Goal: Task Accomplishment & Management: Complete application form

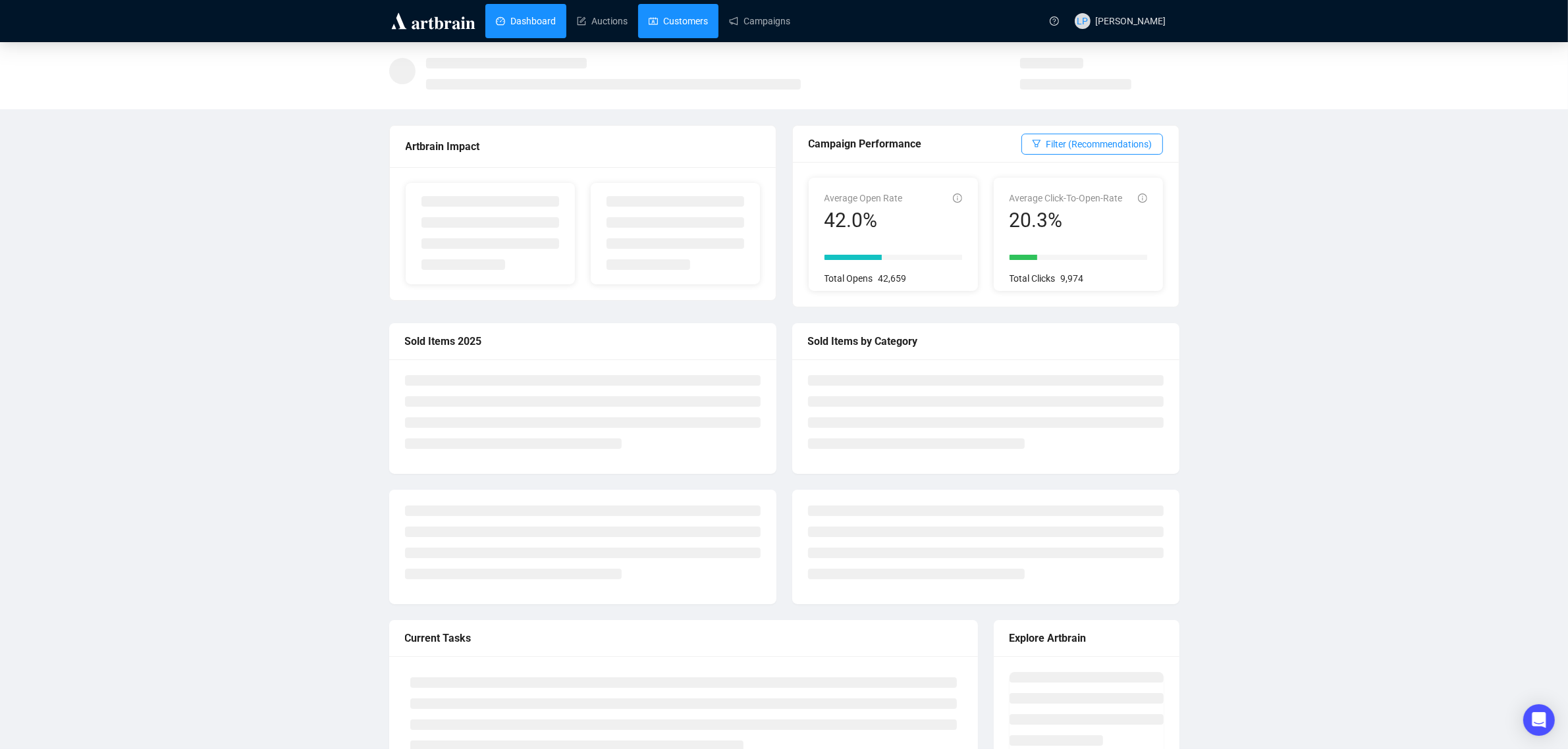
click at [668, 31] on link "Customers" at bounding box center [678, 21] width 59 height 35
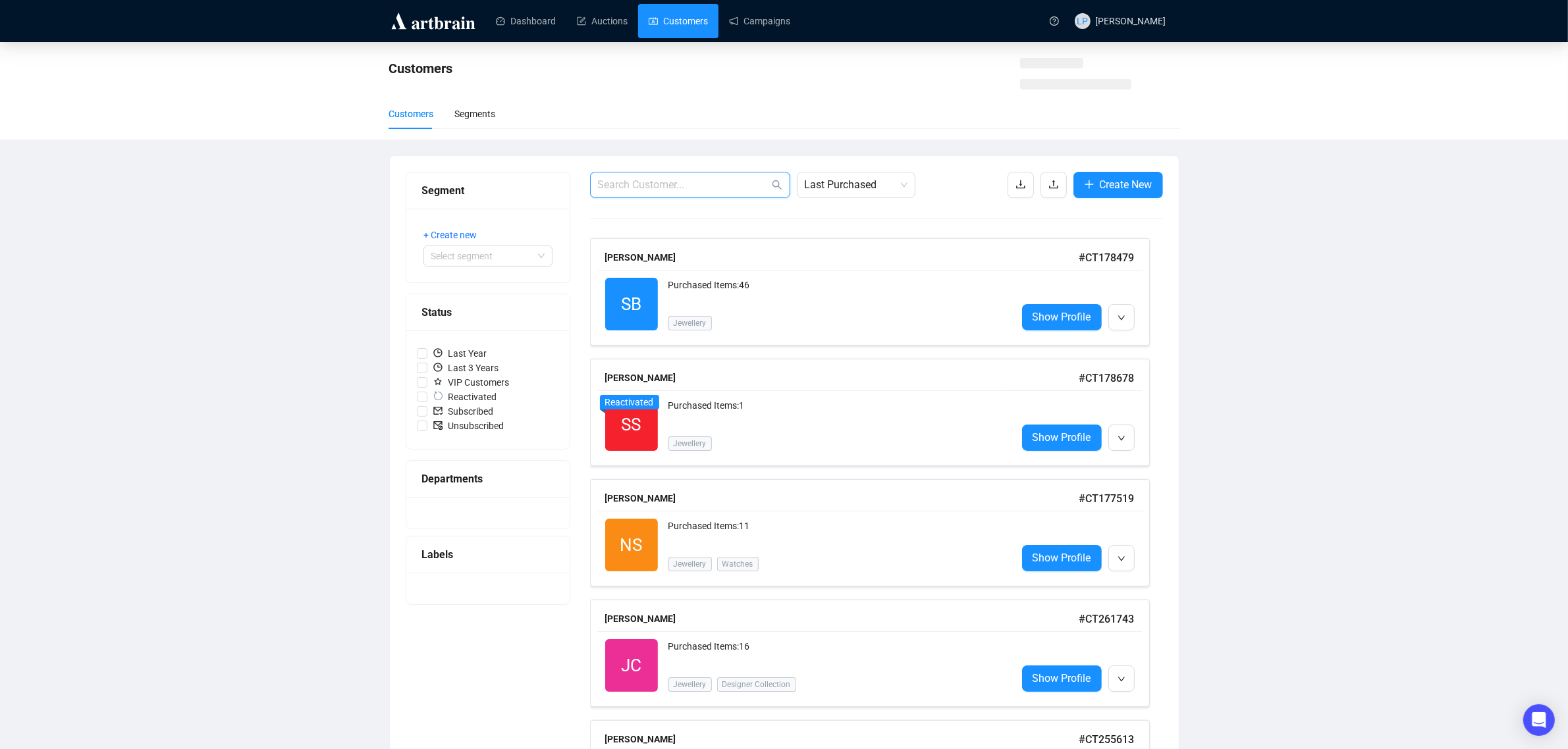
click at [680, 191] on input "text" at bounding box center [683, 185] width 171 height 16
paste input "[EMAIL_ADDRESS][DOMAIN_NAME]"
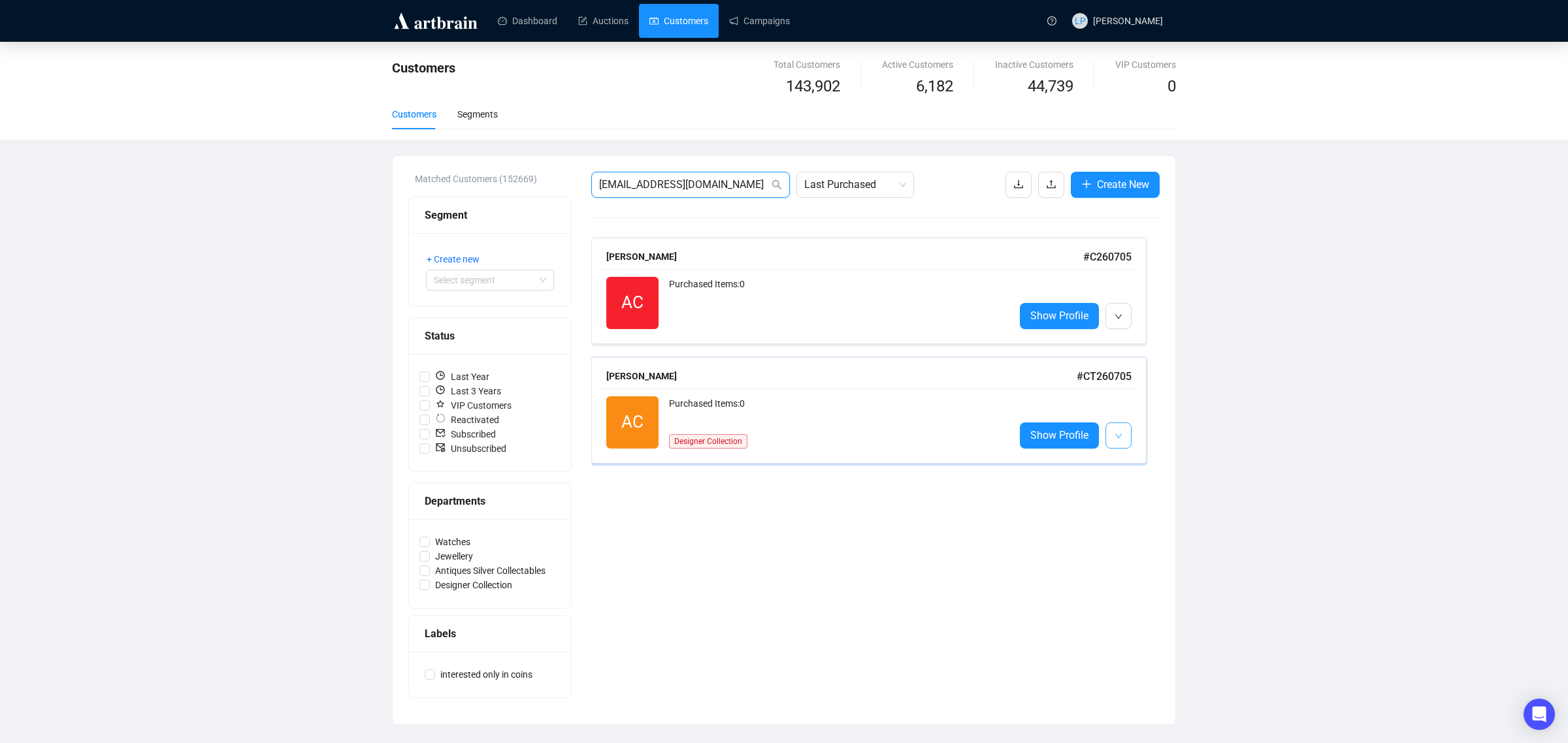
type input "[EMAIL_ADDRESS][DOMAIN_NAME]"
click at [1113, 435] on button "button" at bounding box center [1117, 435] width 26 height 26
click at [1118, 461] on img at bounding box center [1120, 464] width 11 height 11
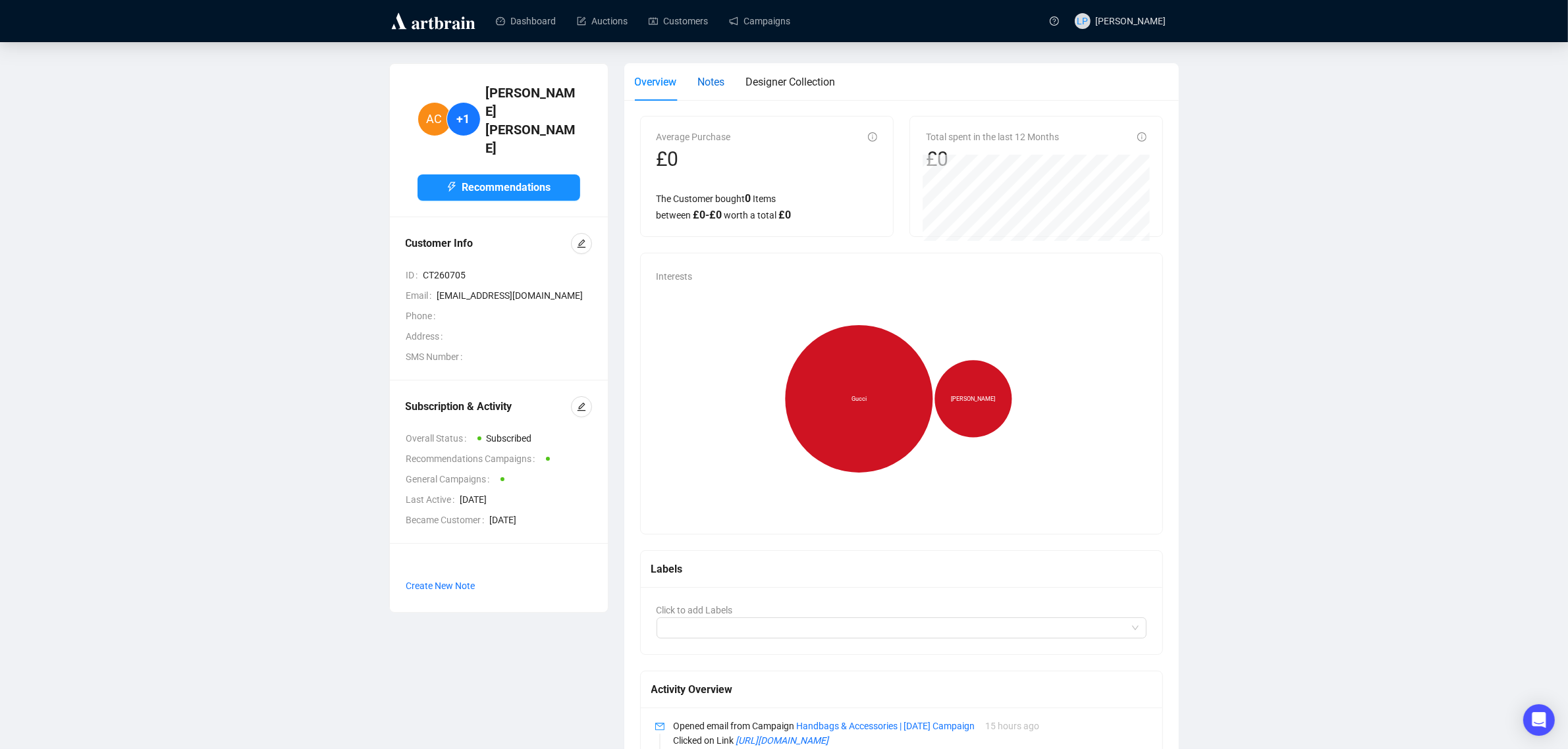
click at [706, 90] on div "Notes" at bounding box center [711, 82] width 27 height 17
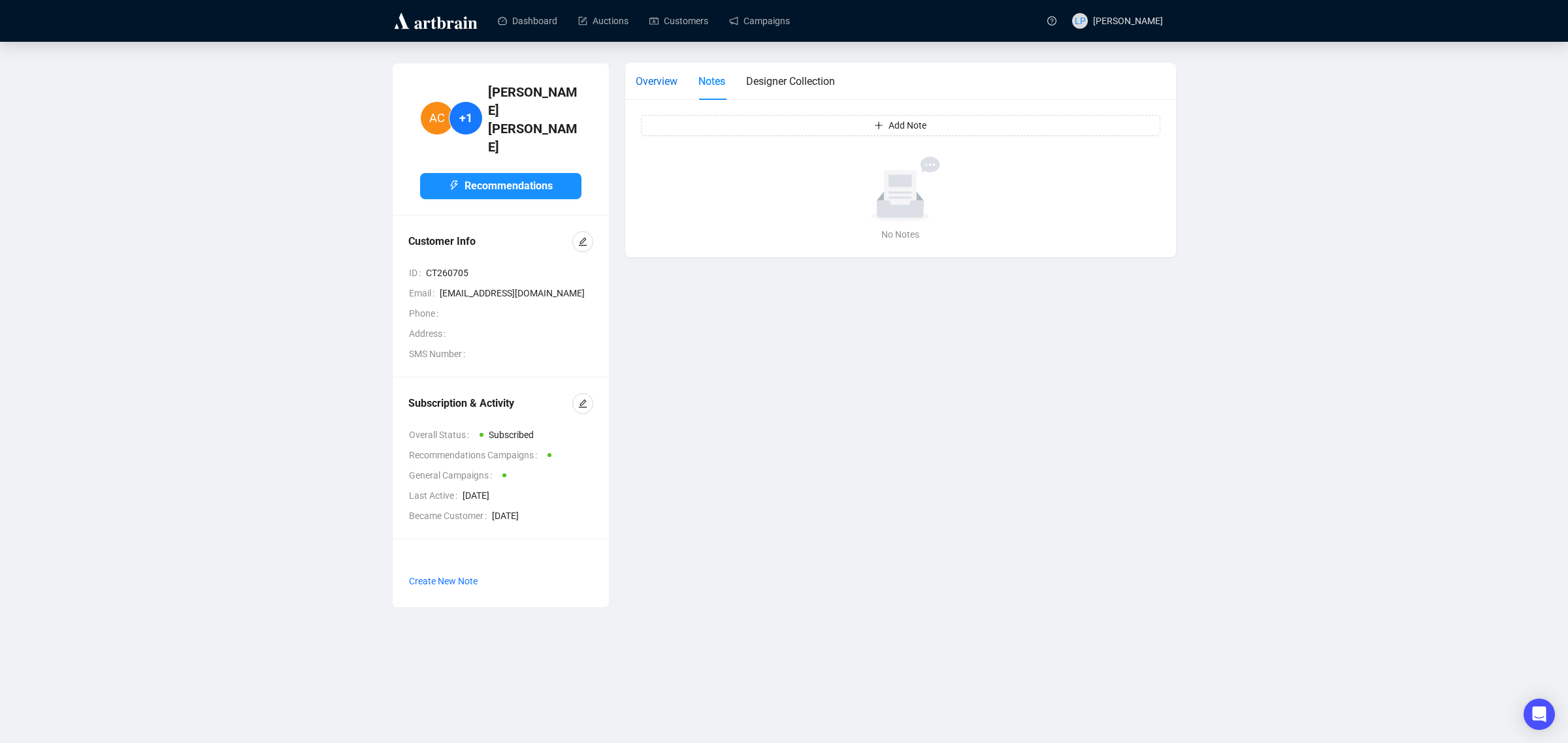
click at [656, 80] on span "Overview" at bounding box center [656, 81] width 42 height 13
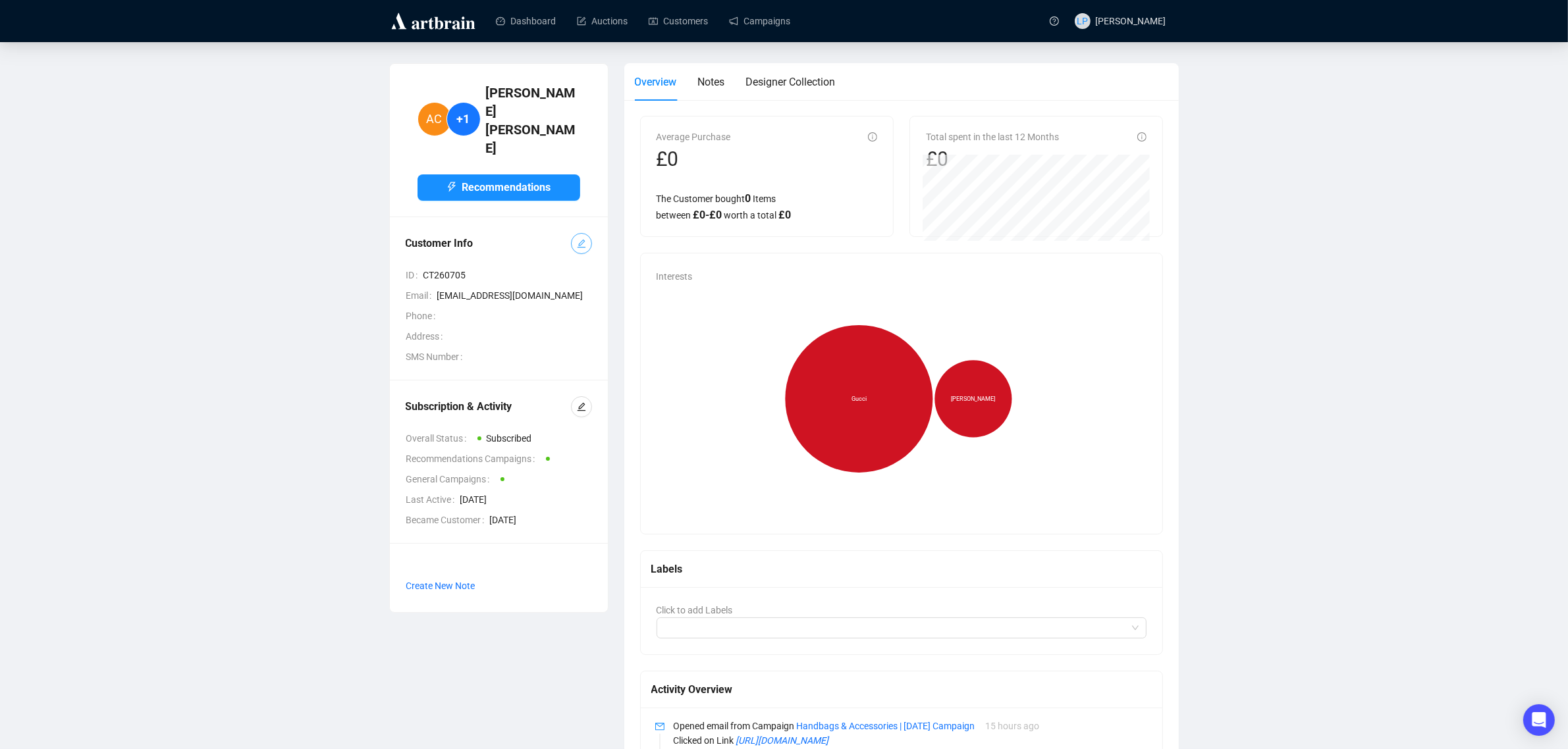
click at [573, 233] on button "button" at bounding box center [581, 243] width 21 height 21
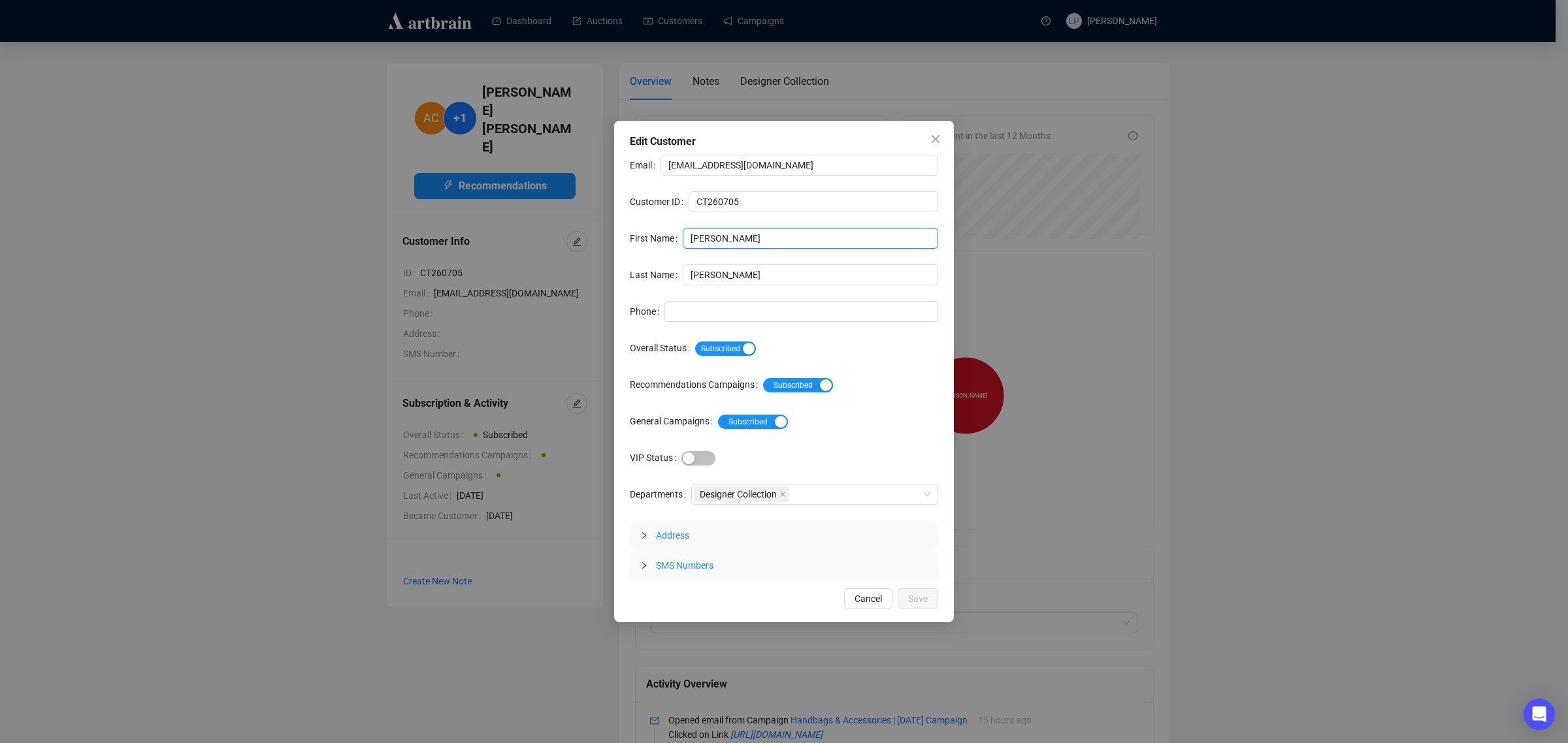
click at [716, 240] on input "[PERSON_NAME]" at bounding box center [810, 238] width 256 height 21
click at [727, 236] on input "[PERSON_NAME]" at bounding box center [810, 238] width 256 height 21
type input "[PERSON_NAME] [PERSON_NAME]"
click at [911, 605] on span "Save" at bounding box center [918, 598] width 20 height 15
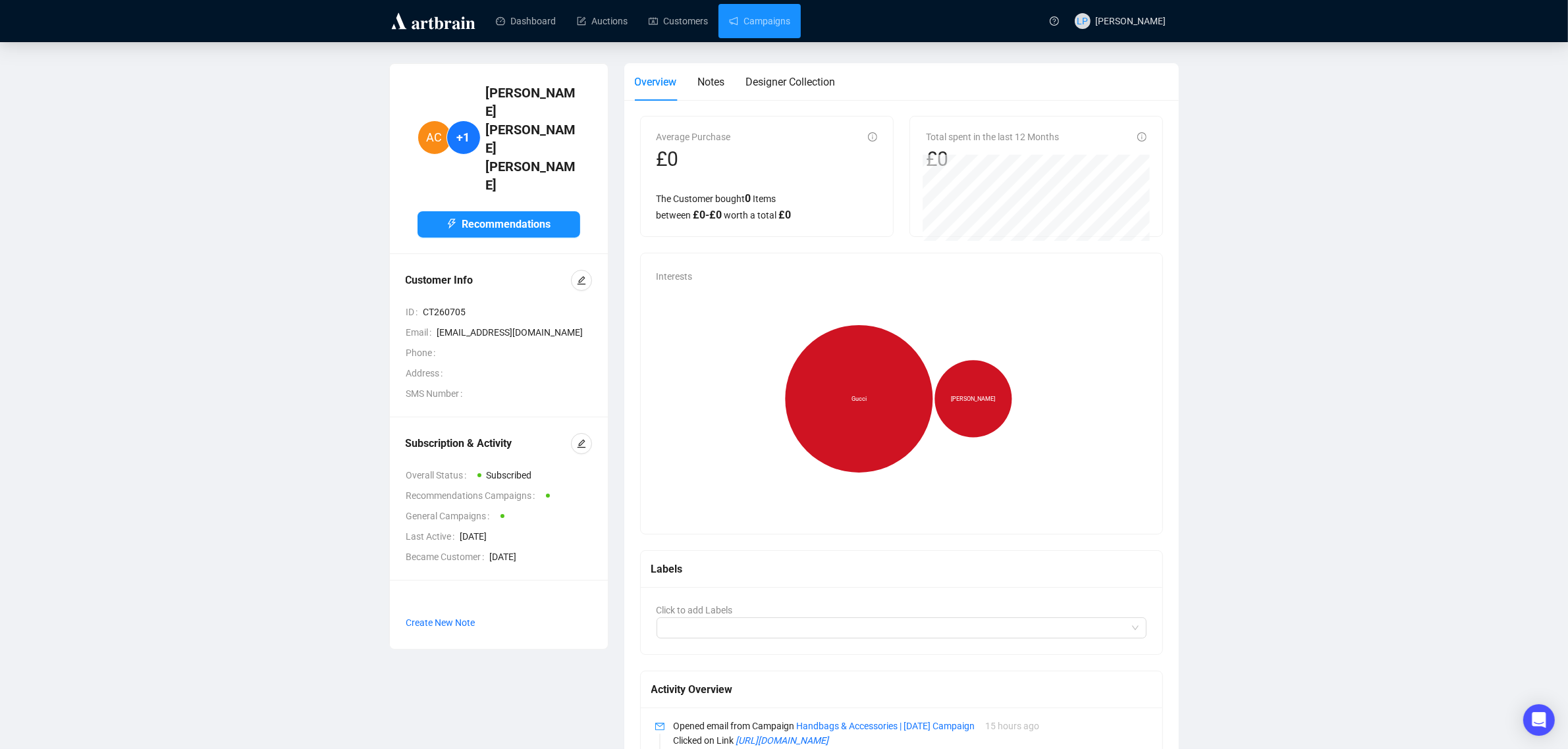
click at [762, 17] on link "Campaigns" at bounding box center [759, 21] width 61 height 35
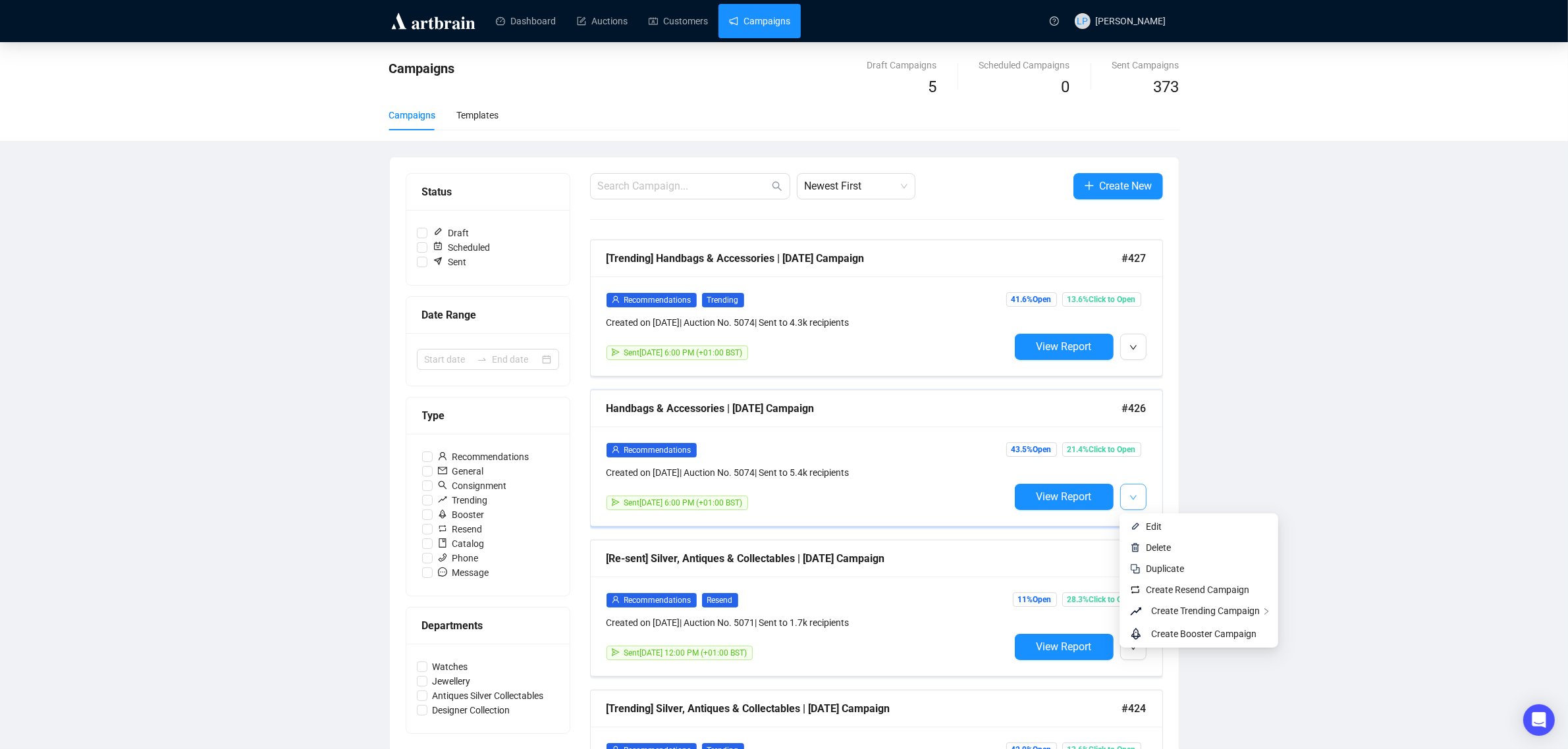
click at [1136, 500] on icon "down" at bounding box center [1134, 497] width 8 height 8
click at [1156, 591] on span "Create Resend Campaign" at bounding box center [1197, 589] width 104 height 11
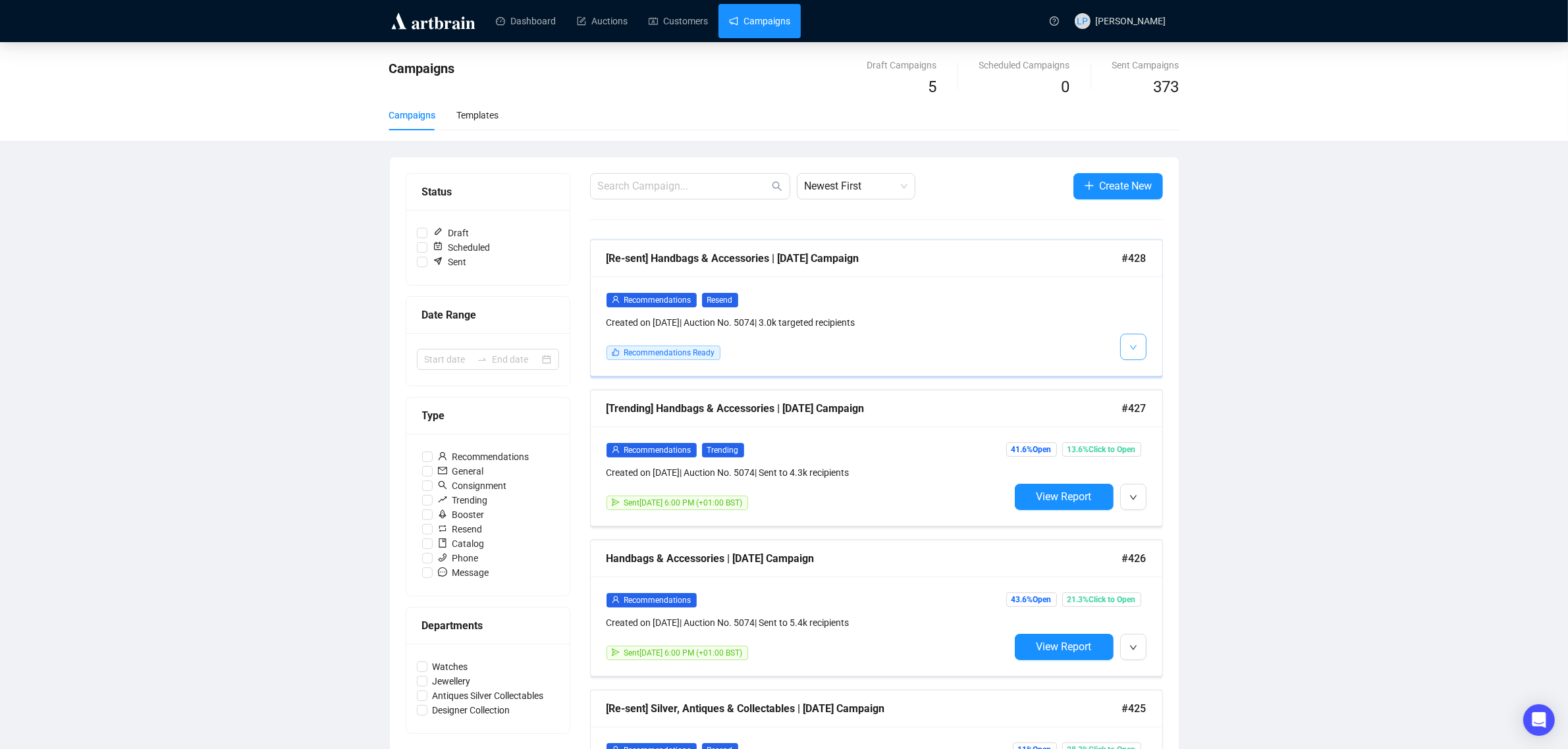
click at [1133, 348] on icon "down" at bounding box center [1134, 347] width 8 height 8
click at [1137, 371] on img at bounding box center [1135, 376] width 11 height 11
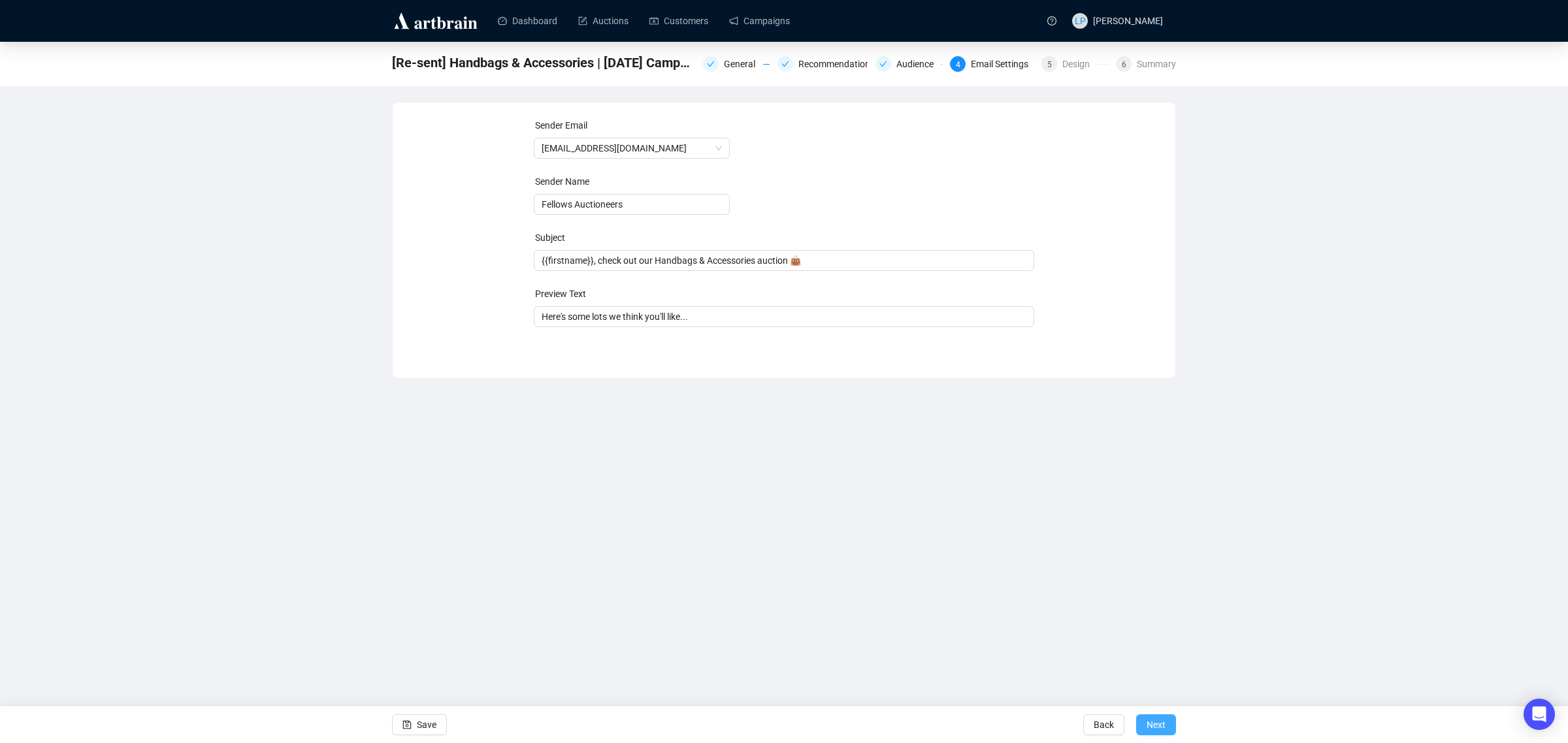
click at [1154, 722] on span "Next" at bounding box center [1155, 724] width 19 height 36
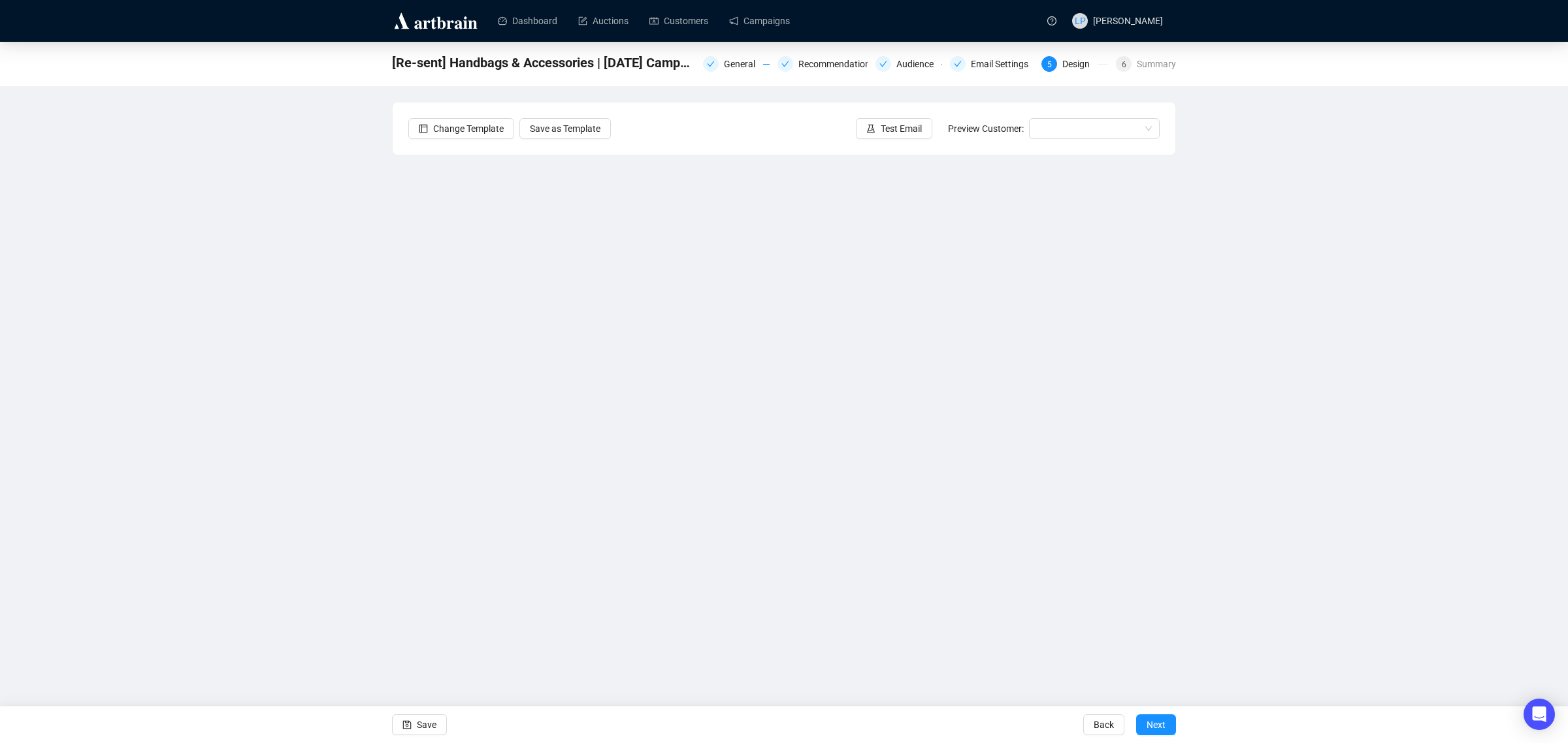
click at [1344, 503] on div "[Re-sent] Handbags & Accessories | [DATE] Campaign General Recommendations Audi…" at bounding box center [784, 329] width 1568 height 575
click at [424, 723] on span "Save" at bounding box center [426, 724] width 20 height 36
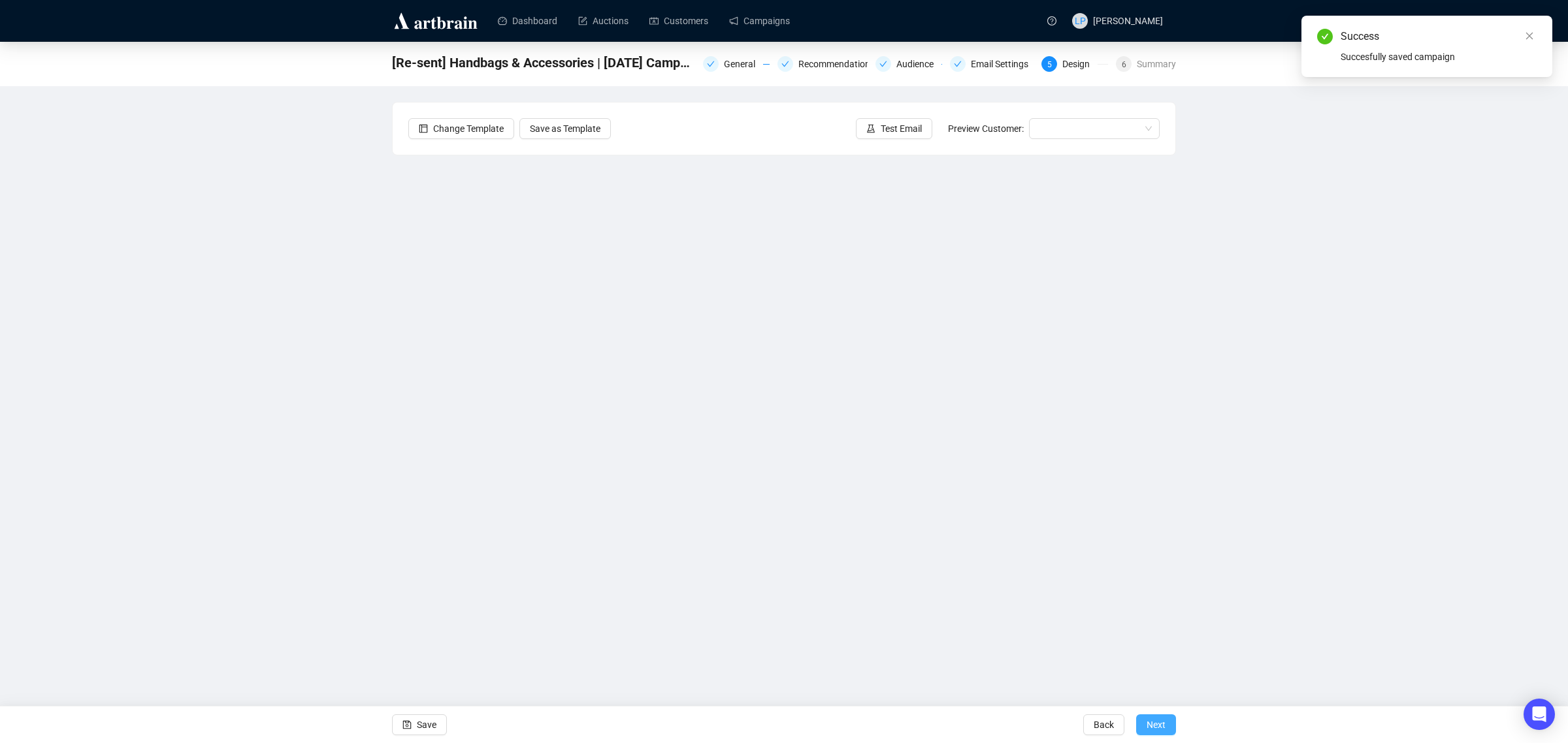
click at [1155, 725] on span "Next" at bounding box center [1155, 724] width 19 height 36
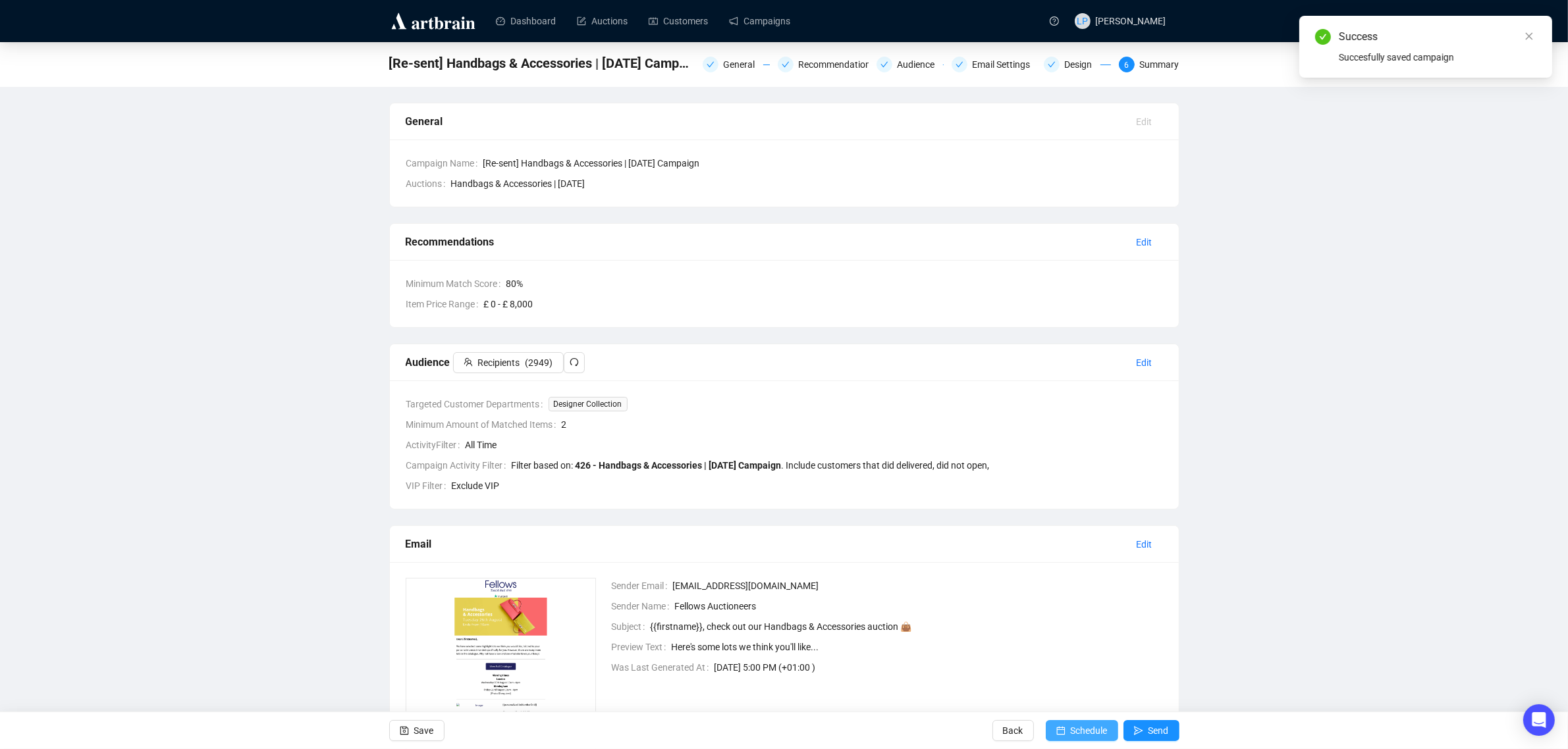
click at [1072, 732] on span "Schedule" at bounding box center [1088, 730] width 37 height 37
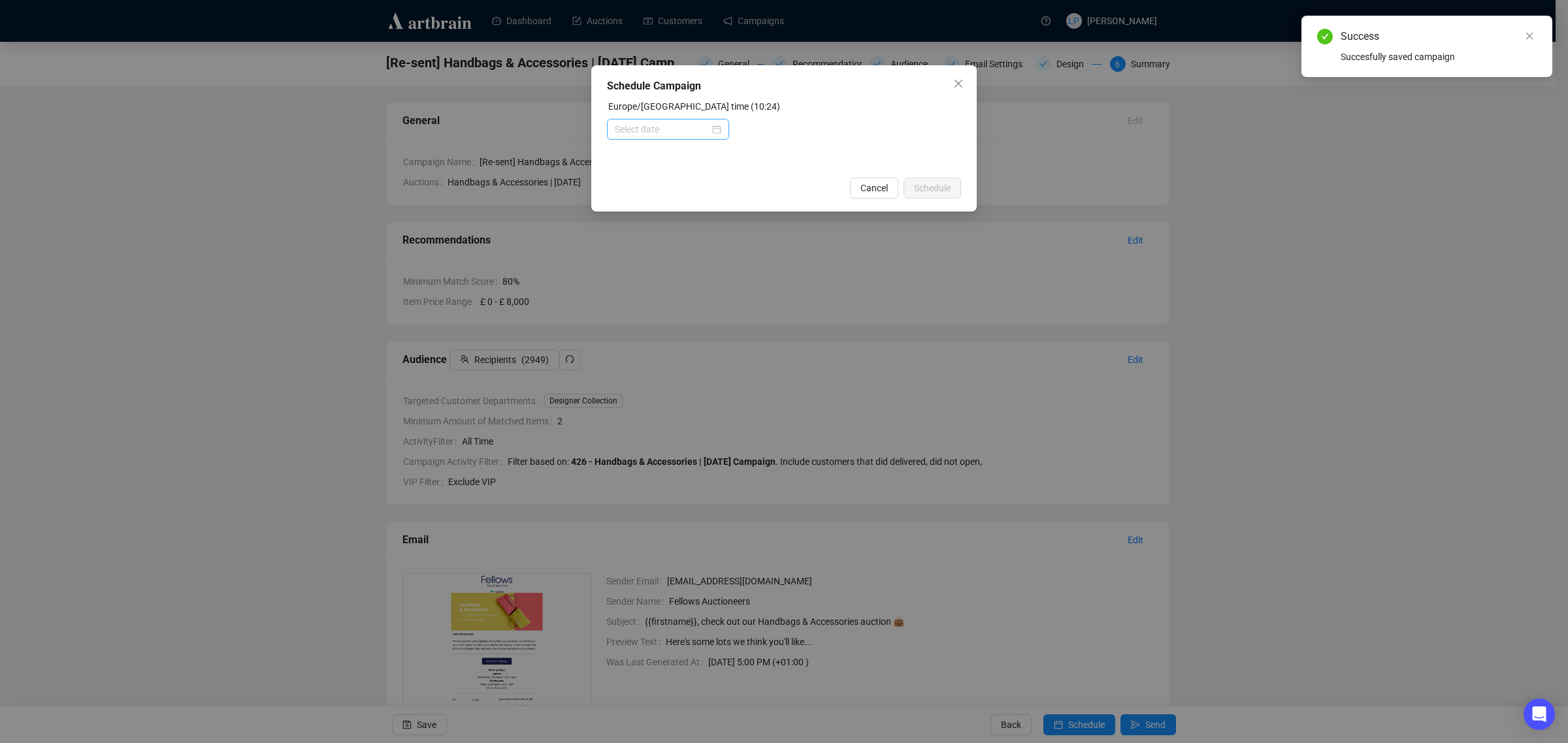
click at [717, 127] on div at bounding box center [668, 129] width 107 height 15
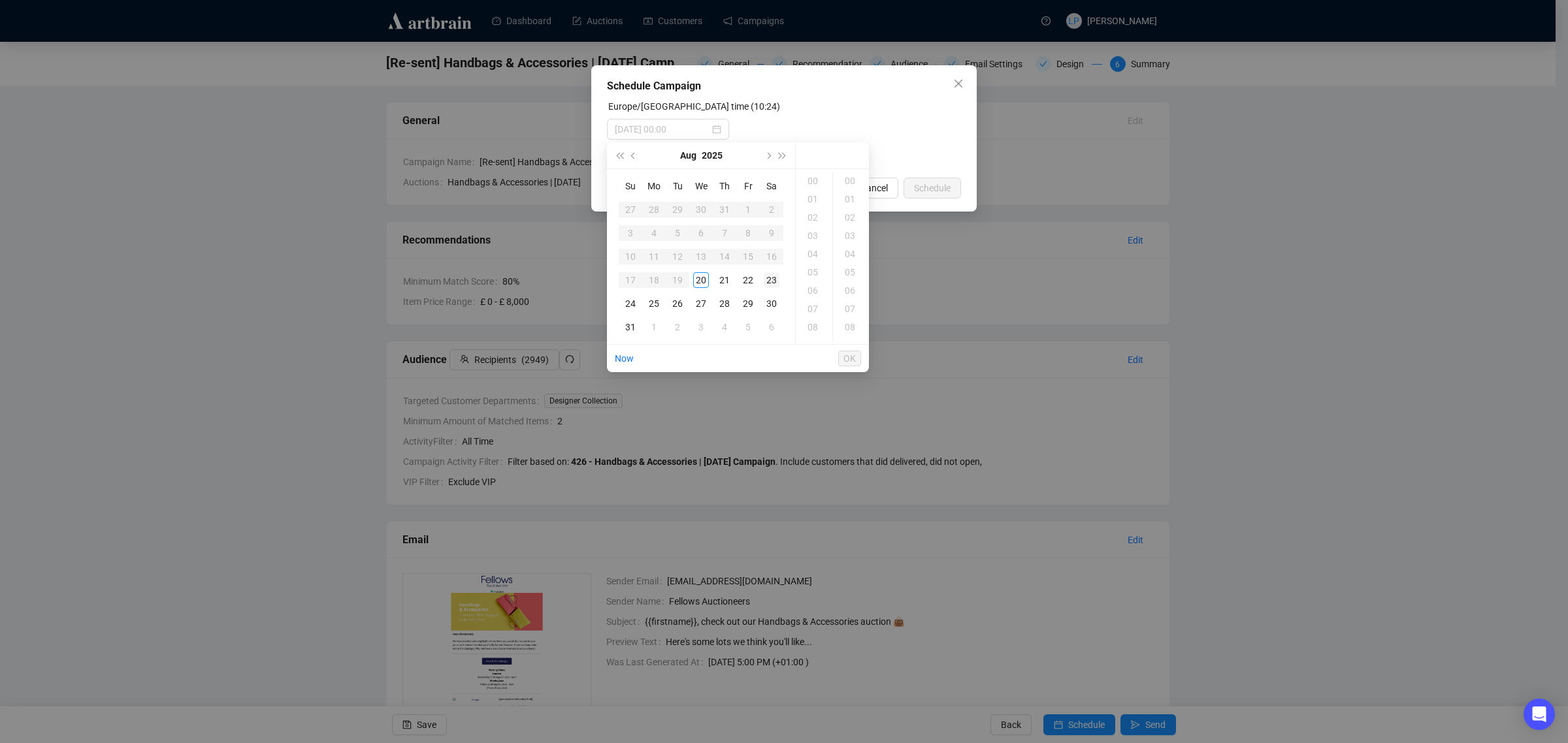
click at [772, 282] on div "23" at bounding box center [772, 280] width 16 height 16
click at [817, 310] on div "09" at bounding box center [814, 312] width 31 height 19
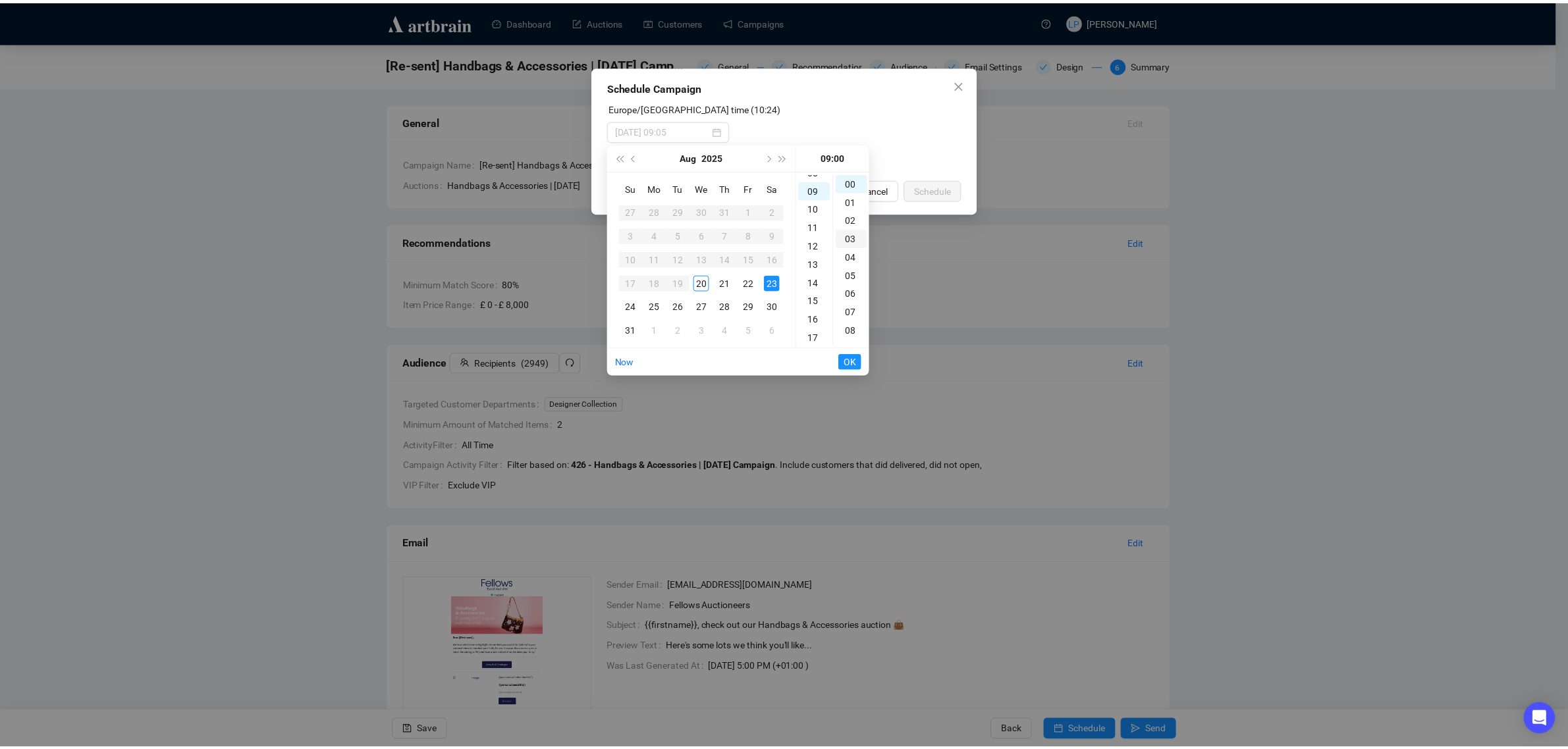
scroll to position [166, 0]
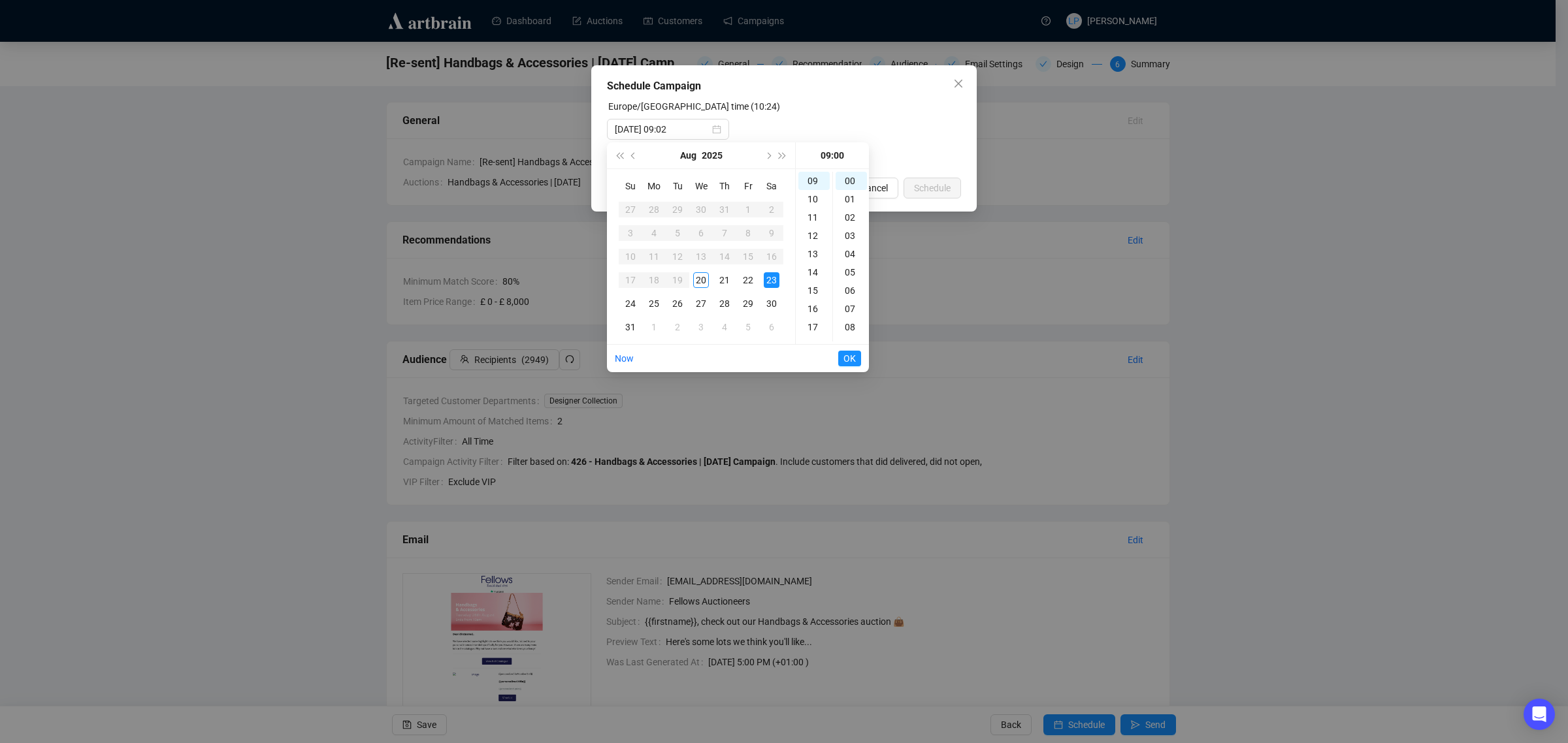
type input "[DATE] 09:00"
click at [850, 363] on span "OK" at bounding box center [849, 357] width 13 height 24
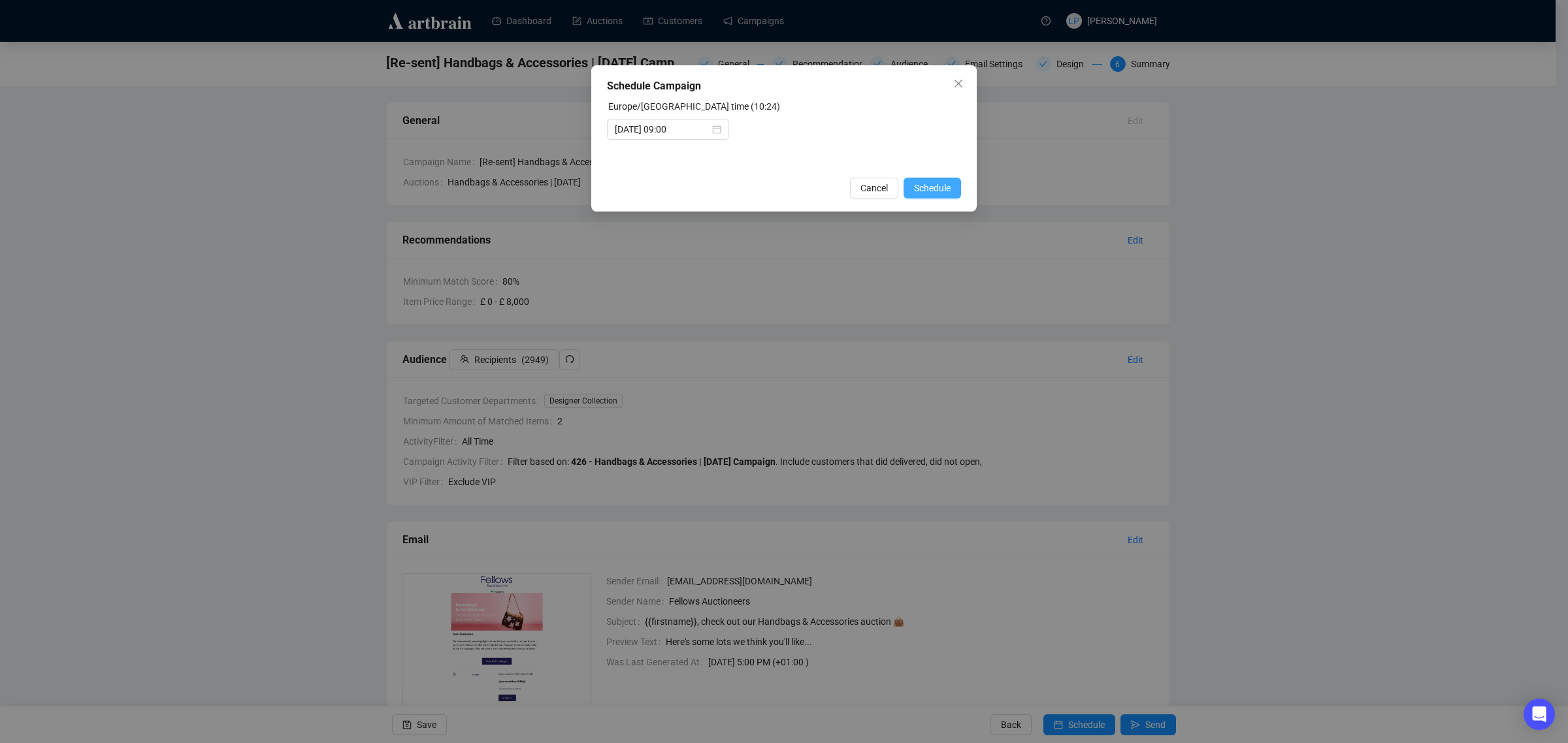
click at [942, 187] on span "Schedule" at bounding box center [931, 188] width 36 height 15
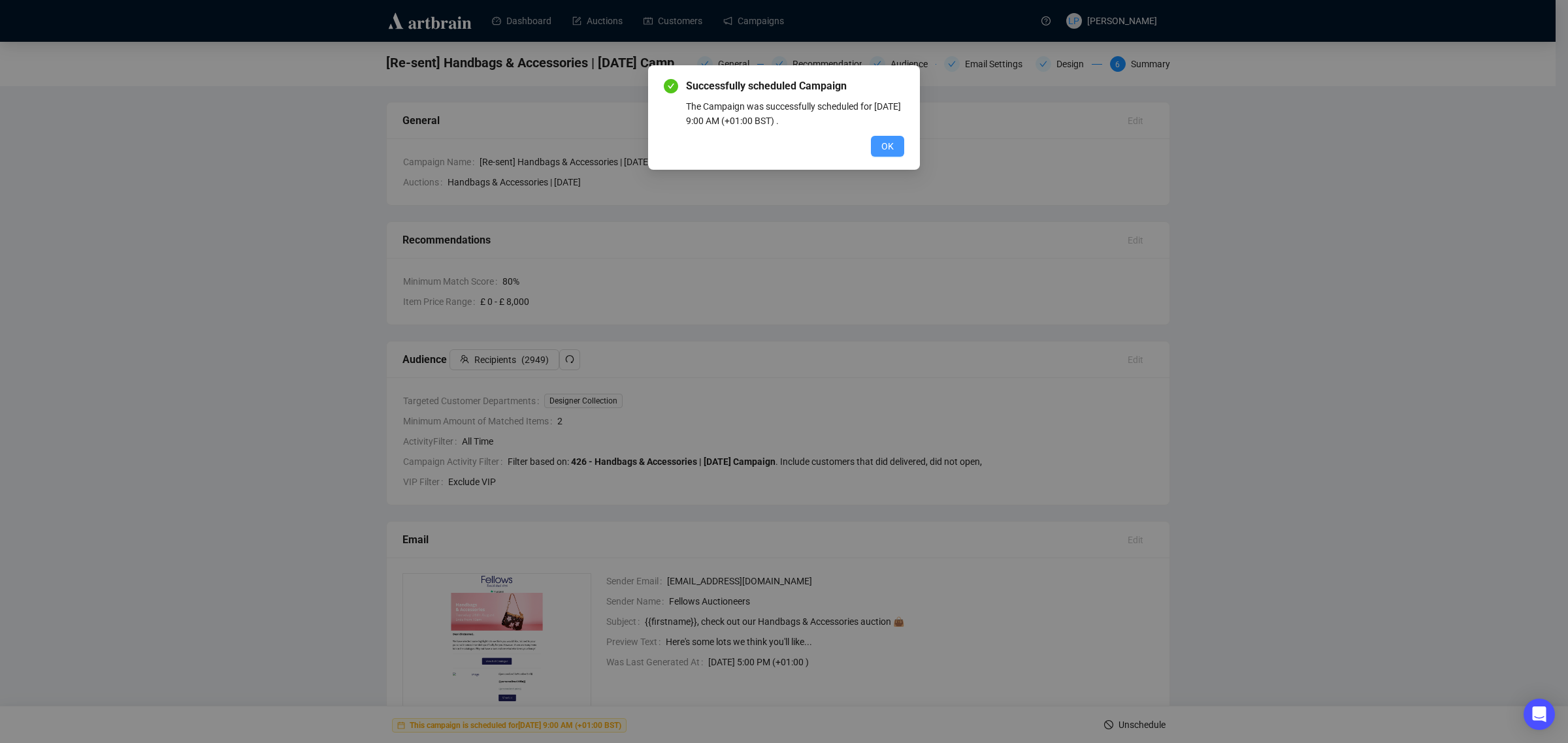
click at [883, 144] on span "OK" at bounding box center [887, 146] width 13 height 15
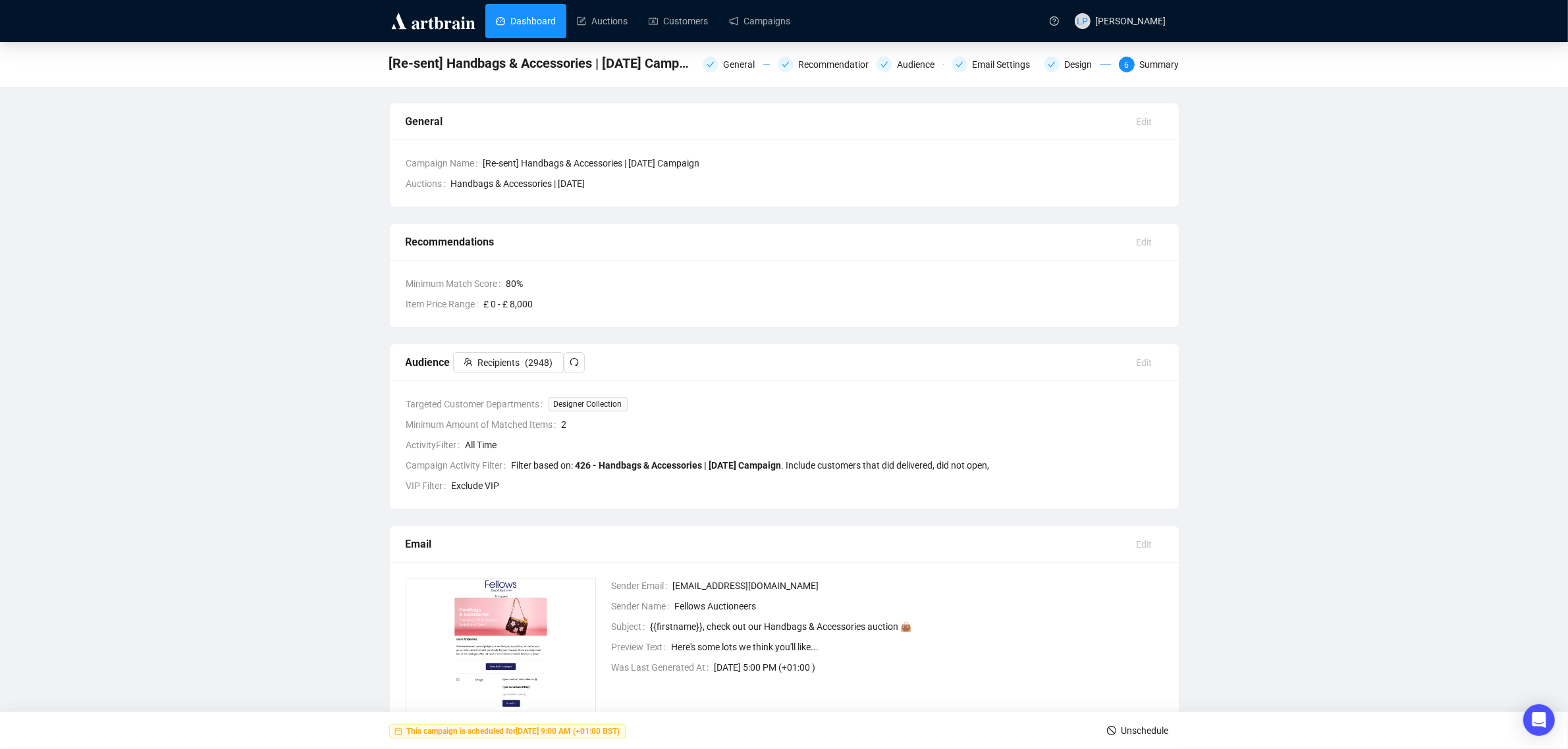
click at [532, 27] on link "Dashboard" at bounding box center [525, 21] width 60 height 35
